Goal: Obtain resource: Obtain resource

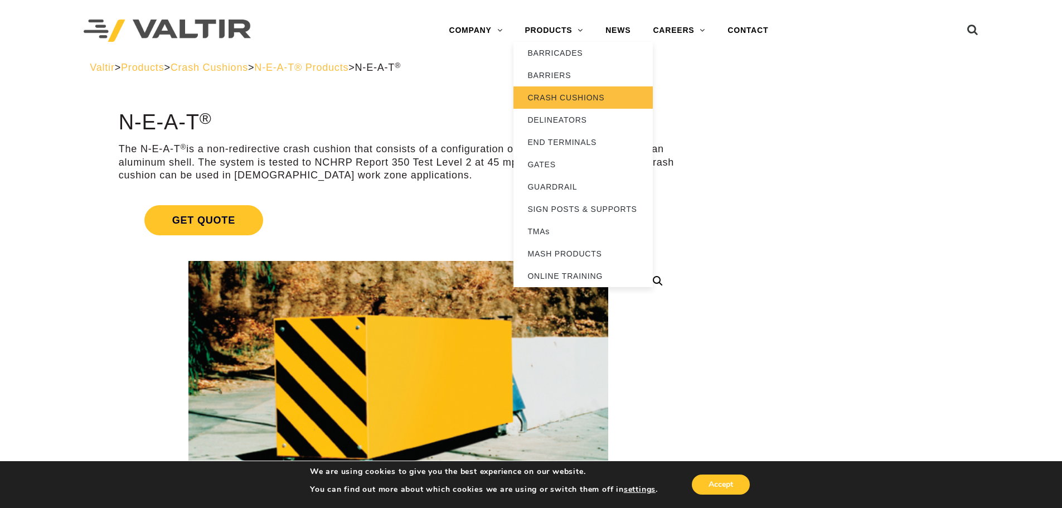
click at [557, 93] on link "CRASH CUSHIONS" at bounding box center [583, 97] width 139 height 22
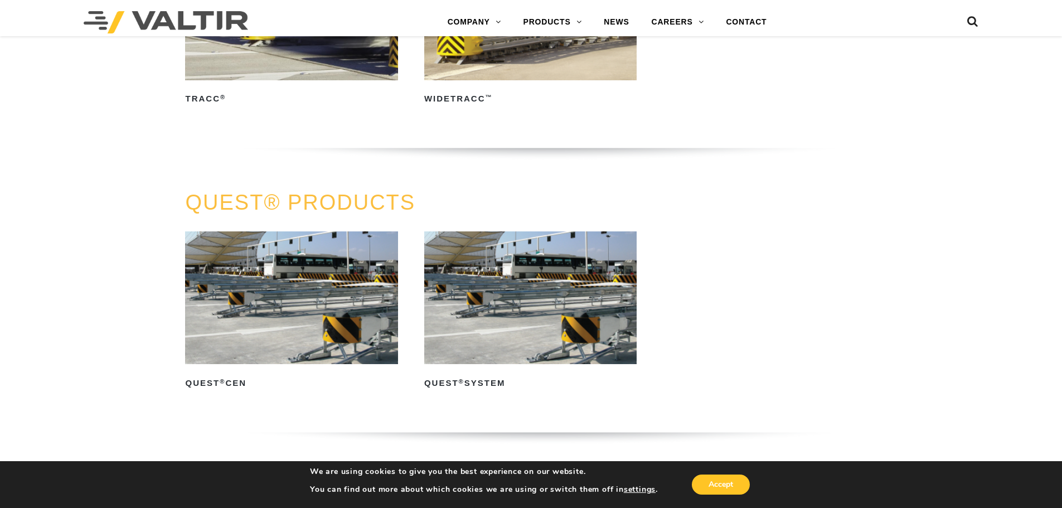
scroll to position [2621, 0]
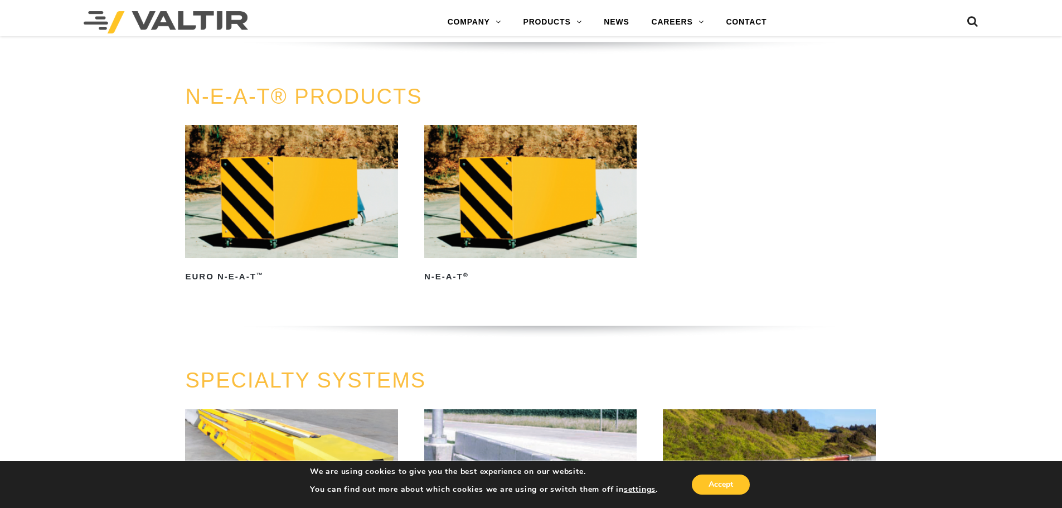
click at [544, 207] on img at bounding box center [530, 191] width 212 height 133
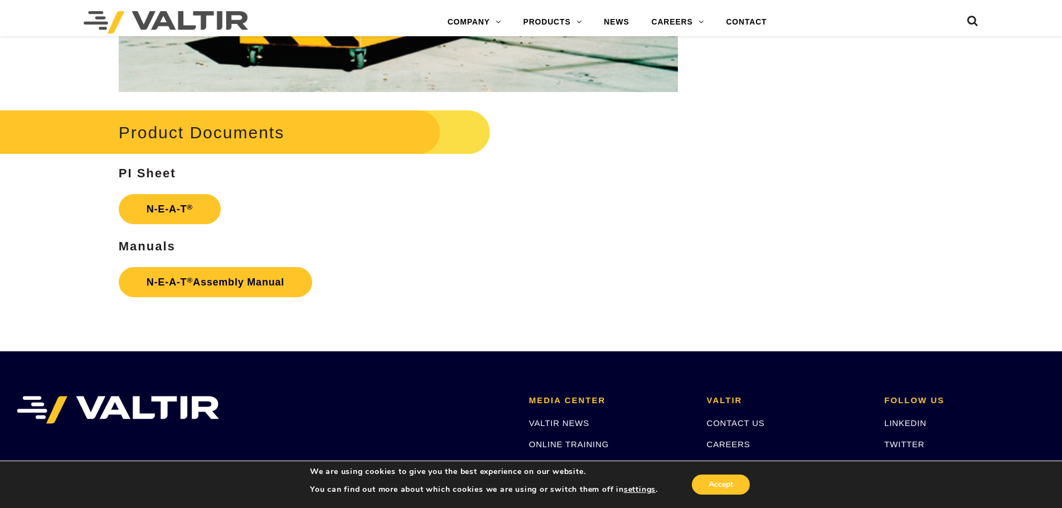
scroll to position [1561, 0]
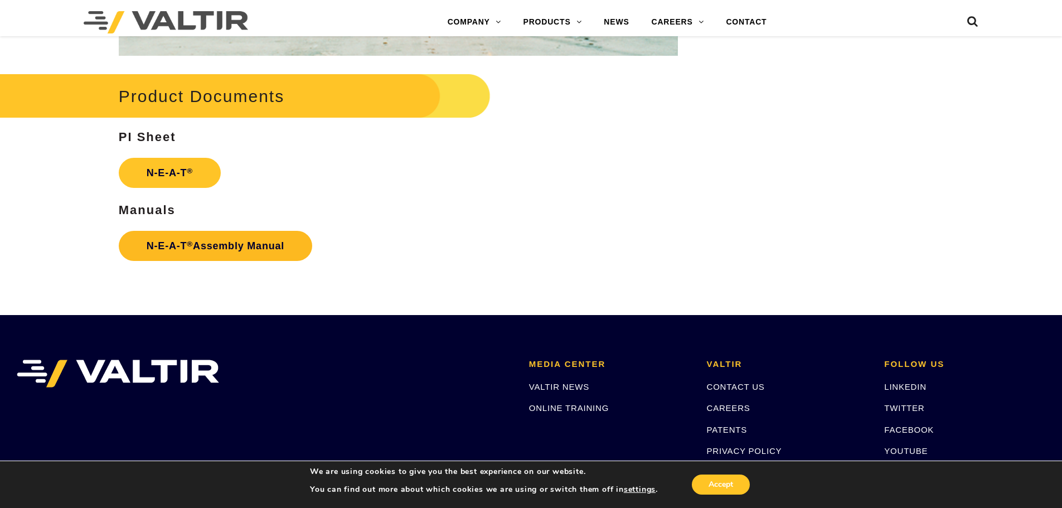
click at [212, 244] on link "N-E-A-T ® Assembly Manual" at bounding box center [216, 246] width 194 height 30
